Goal: Find specific page/section

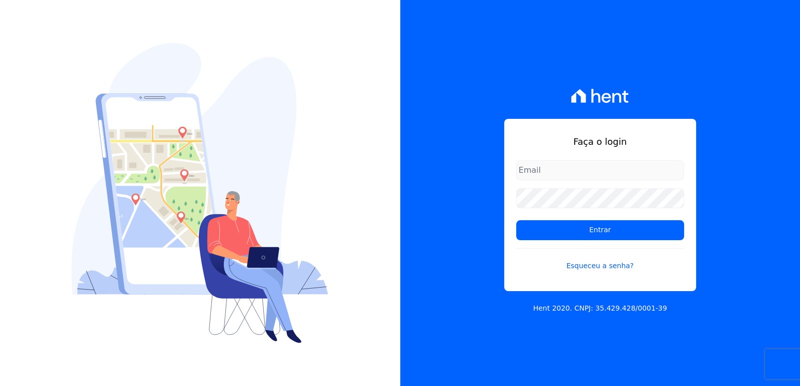
type input "[EMAIL_ADDRESS][DOMAIN_NAME]"
click at [725, 129] on div "Faça o login bieldoro@gmail.com Entrar Esqueceu a senha? Hent 2020. CNPJ: 35.42…" at bounding box center [600, 193] width 400 height 386
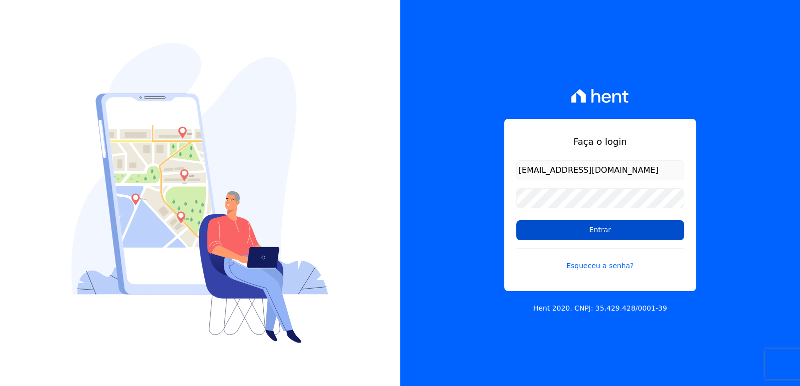
click at [639, 233] on input "Entrar" at bounding box center [600, 230] width 168 height 20
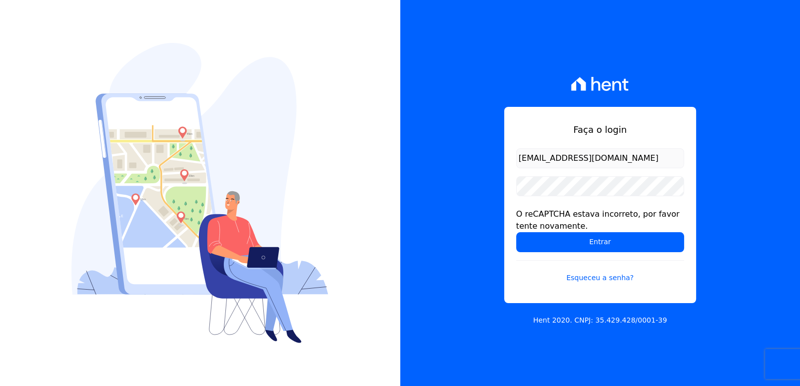
click at [751, 217] on div "Faça o login bieldoro@gmail.com O reCAPTCHA estava incorreto, por favor tente n…" at bounding box center [600, 193] width 400 height 386
click at [605, 241] on input "Entrar" at bounding box center [600, 242] width 168 height 20
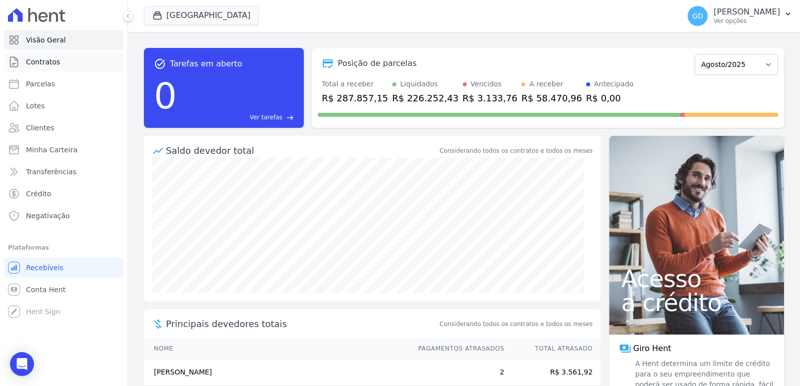
click at [65, 59] on link "Contratos" at bounding box center [63, 62] width 119 height 20
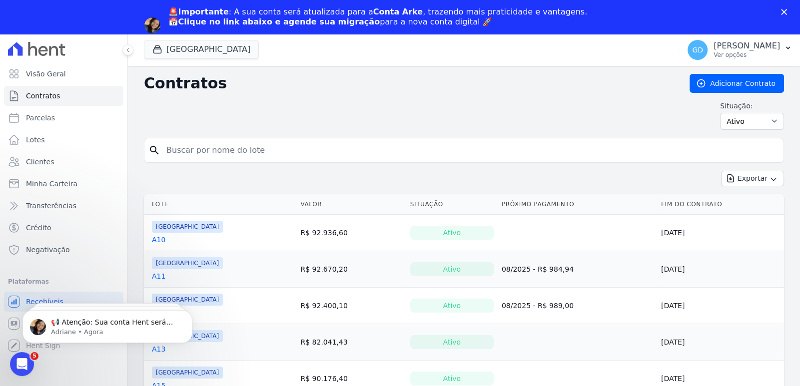
click at [226, 162] on div "search" at bounding box center [464, 150] width 640 height 25
click at [227, 151] on input "search" at bounding box center [469, 150] width 619 height 20
type input "C4"
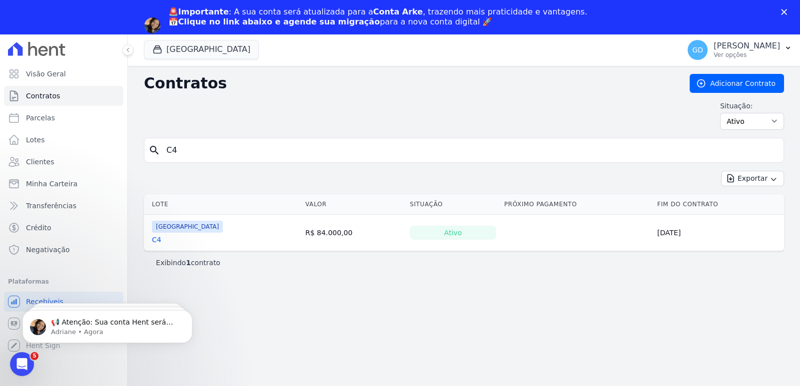
click at [159, 239] on link "C4" at bounding box center [156, 240] width 9 height 10
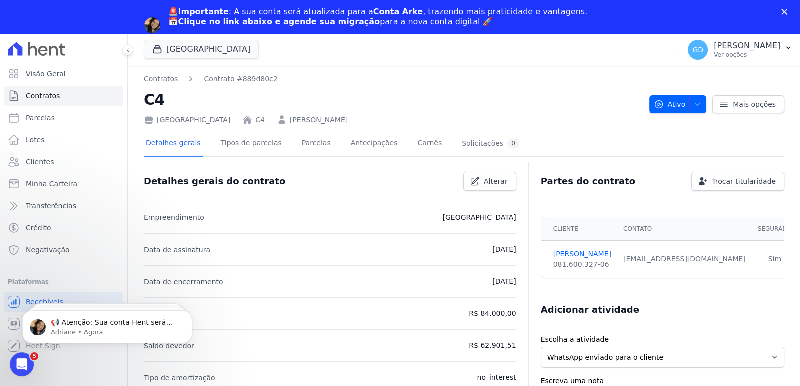
click at [782, 12] on icon "Fechar" at bounding box center [784, 12] width 6 height 6
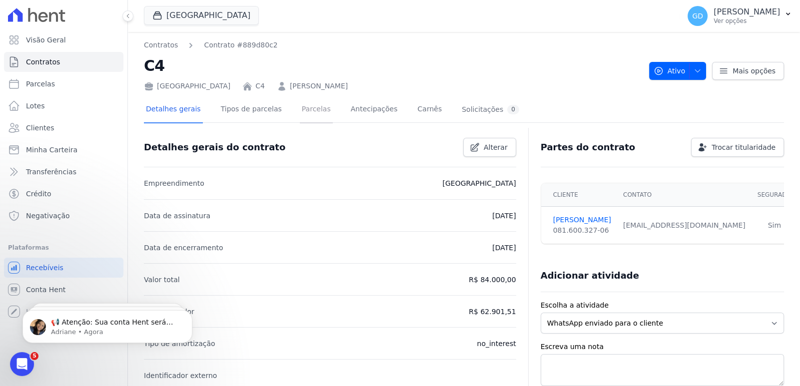
click at [301, 118] on link "Parcelas" at bounding box center [316, 110] width 33 height 26
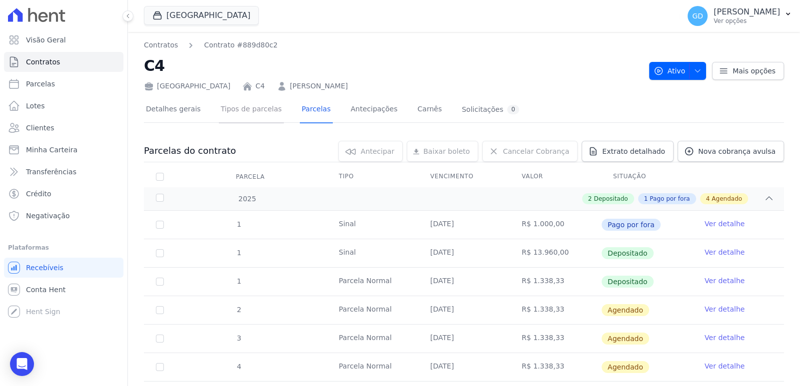
click at [257, 119] on link "Tipos de parcelas" at bounding box center [251, 110] width 65 height 26
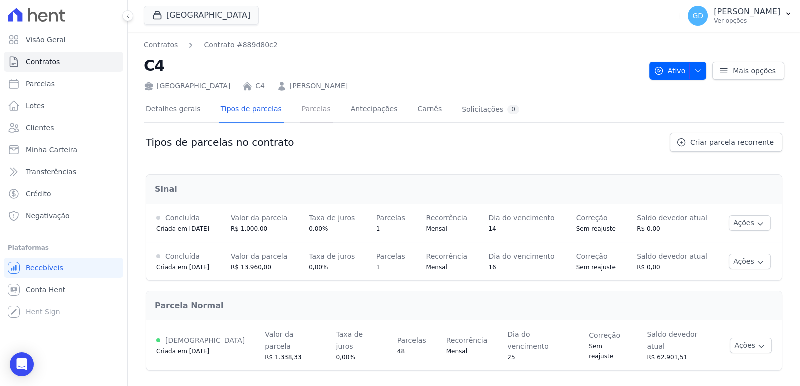
click at [300, 115] on link "Parcelas" at bounding box center [316, 110] width 33 height 26
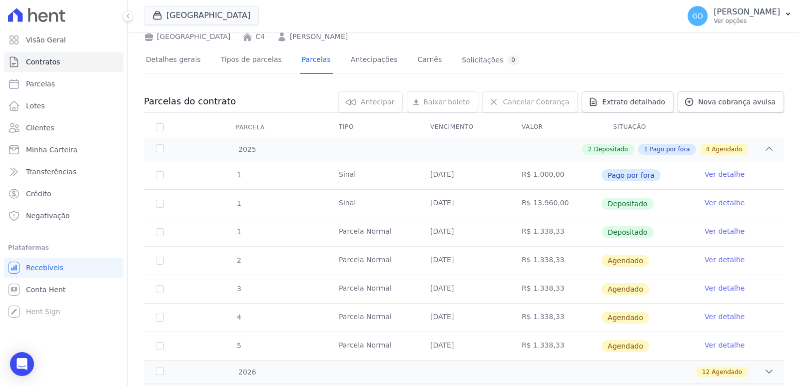
scroll to position [49, 0]
click at [710, 202] on link "Ver detalhe" at bounding box center [725, 203] width 40 height 10
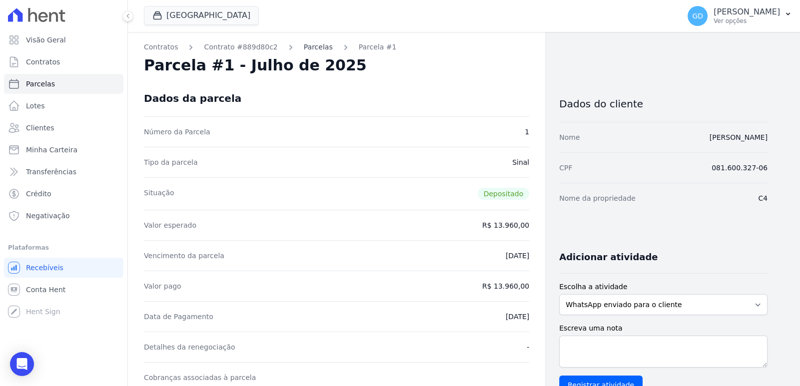
click at [304, 47] on link "Parcelas" at bounding box center [318, 47] width 29 height 10
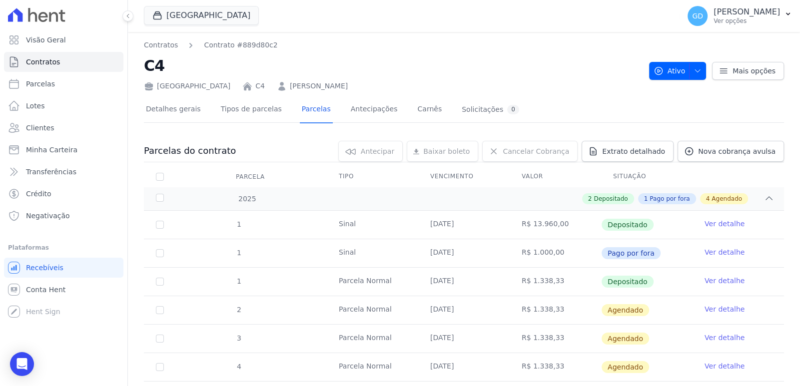
click at [255, 87] on link "C4" at bounding box center [259, 86] width 9 height 10
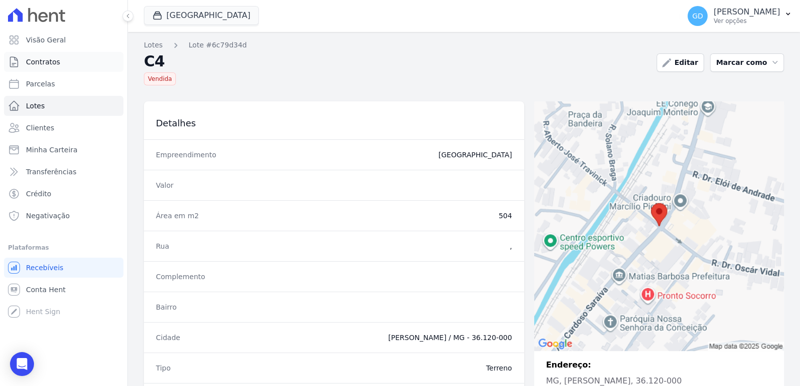
click at [41, 59] on span "Contratos" at bounding box center [43, 62] width 34 height 10
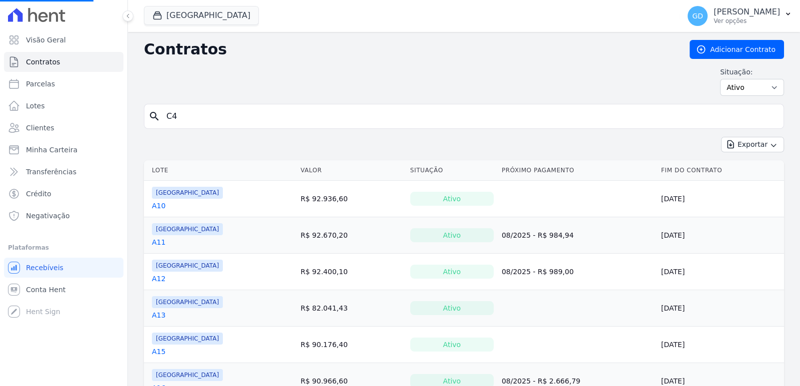
click at [229, 118] on input "C4" at bounding box center [469, 116] width 619 height 20
click at [231, 119] on input "search" at bounding box center [469, 116] width 619 height 20
type input "C4"
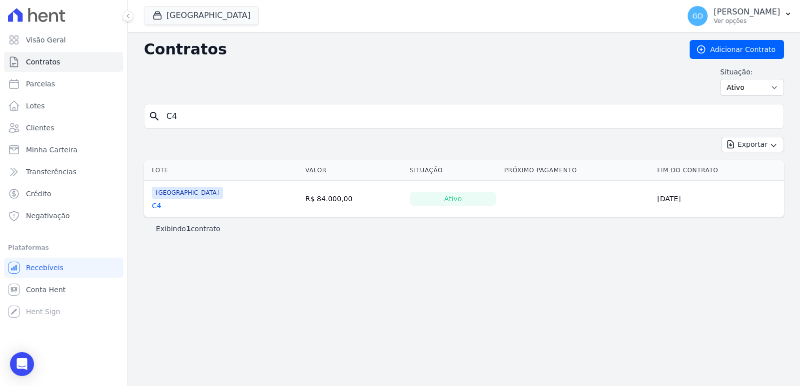
click at [159, 208] on link "C4" at bounding box center [156, 206] width 9 height 10
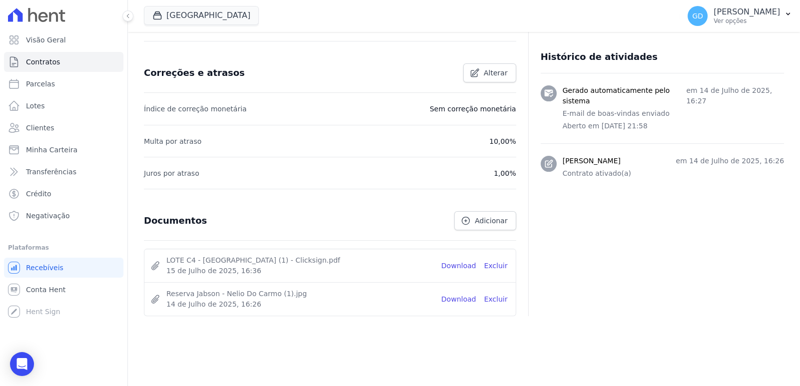
scroll to position [382, 0]
click at [465, 263] on link "Download" at bounding box center [458, 266] width 35 height 10
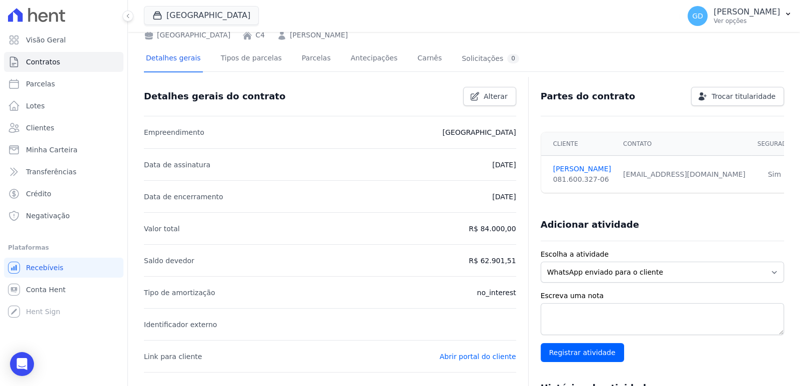
scroll to position [0, 0]
